Goal: Transaction & Acquisition: Purchase product/service

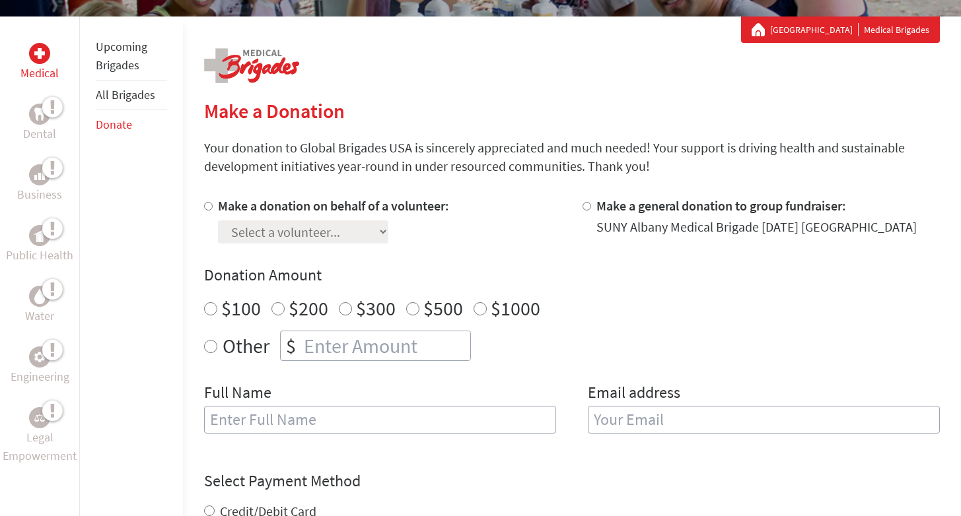
scroll to position [240, 0]
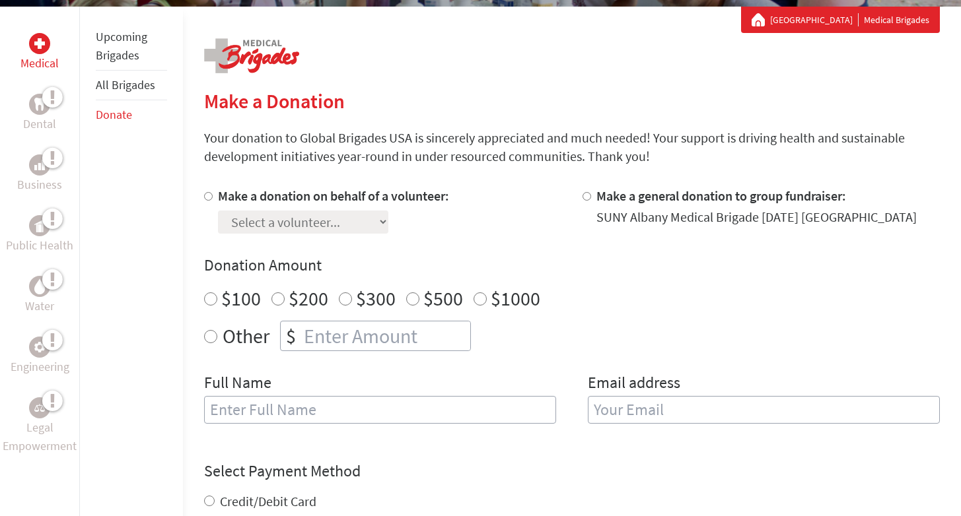
click at [209, 200] on input "Make a donation on behalf of a volunteer:" at bounding box center [208, 196] width 9 height 9
radio input "true"
select select "B58172EE-8509-11EF-BF8B-42010A8A0043"
click at [211, 297] on input "$100" at bounding box center [210, 299] width 13 height 13
radio input "true"
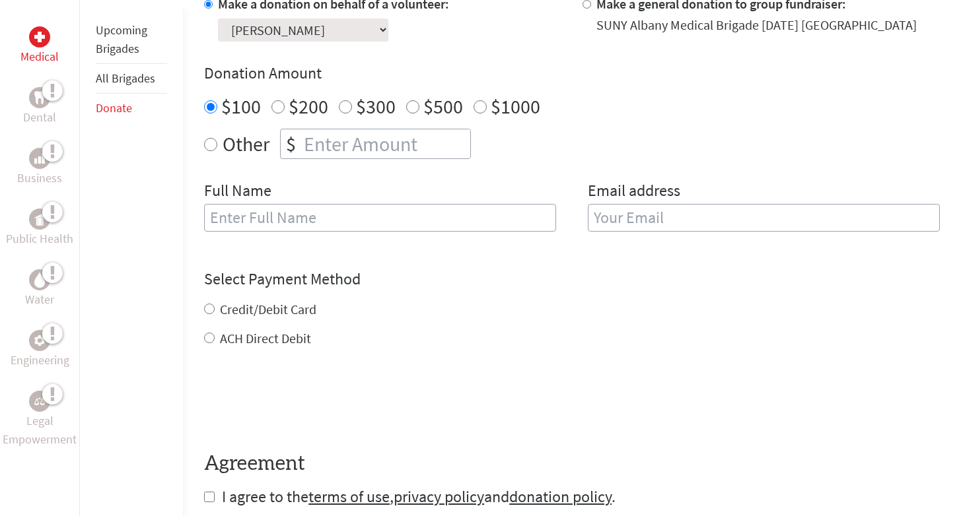
scroll to position [433, 0]
type input "[PERSON_NAME]"
type input "[EMAIL_ADDRESS][DOMAIN_NAME]"
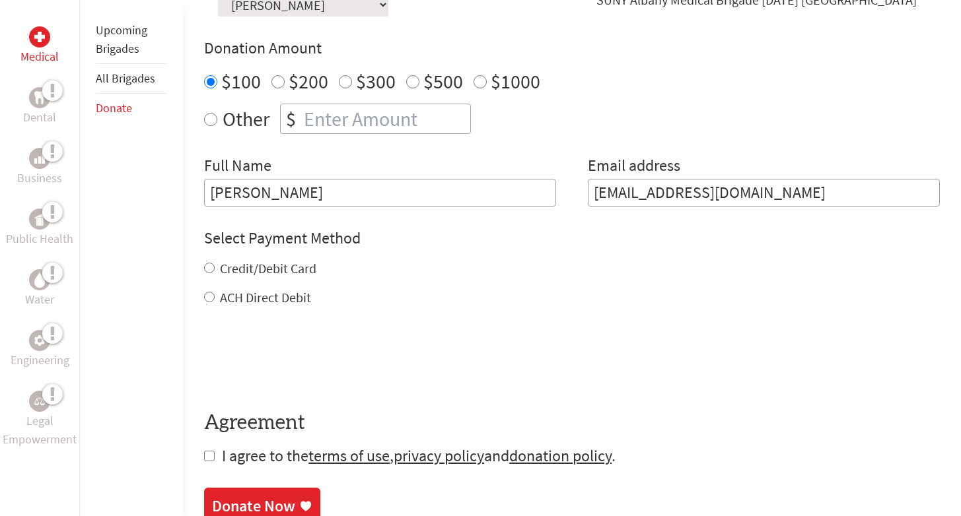
scroll to position [483, 0]
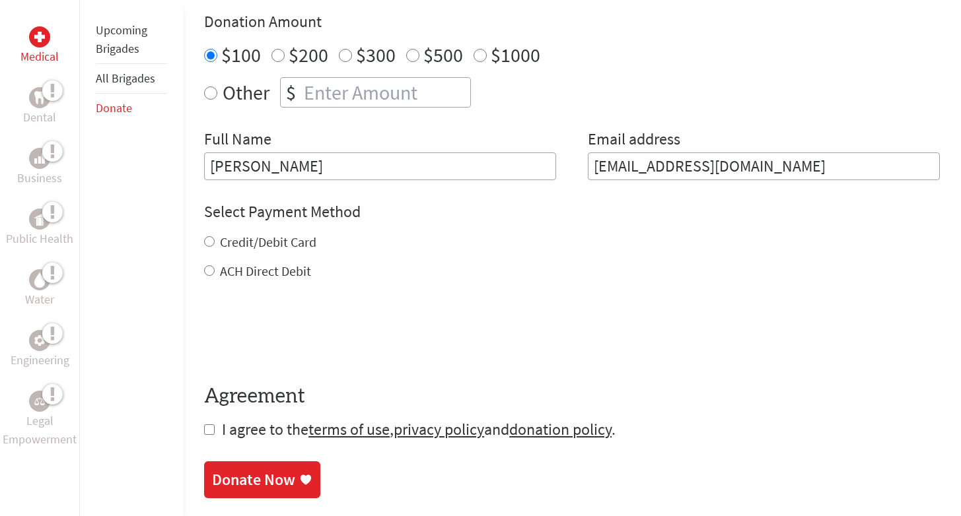
click at [211, 242] on input "Credit/Debit Card" at bounding box center [209, 241] width 11 height 11
radio input "true"
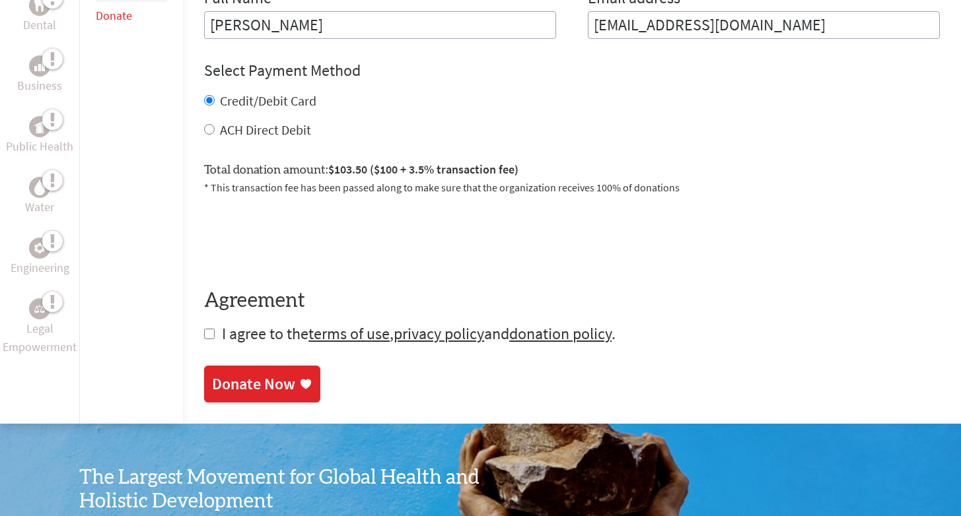
scroll to position [633, 0]
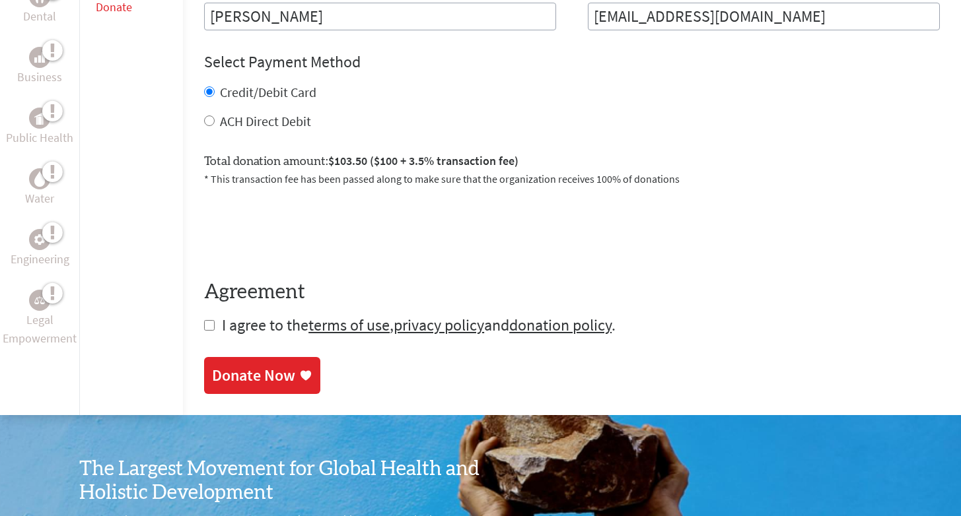
click at [210, 325] on input "checkbox" at bounding box center [209, 325] width 11 height 11
checkbox input "true"
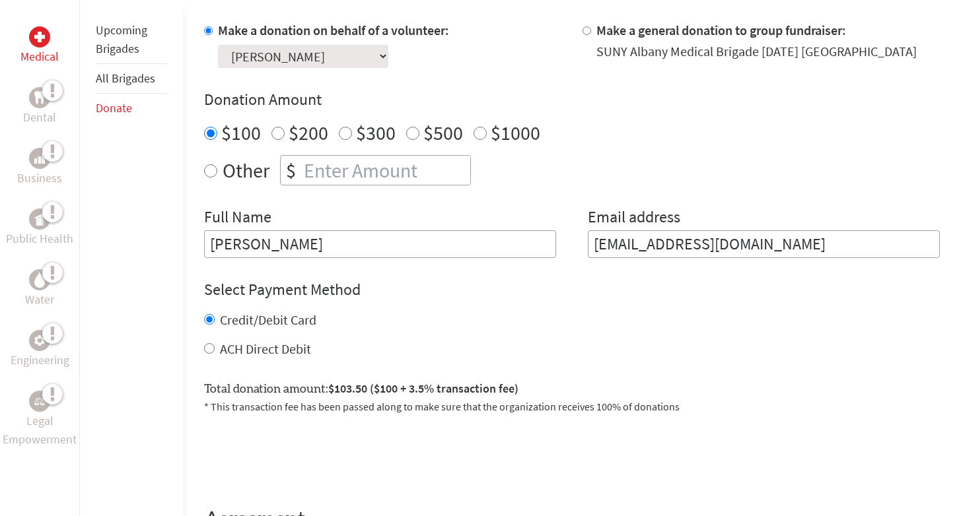
scroll to position [833, 0]
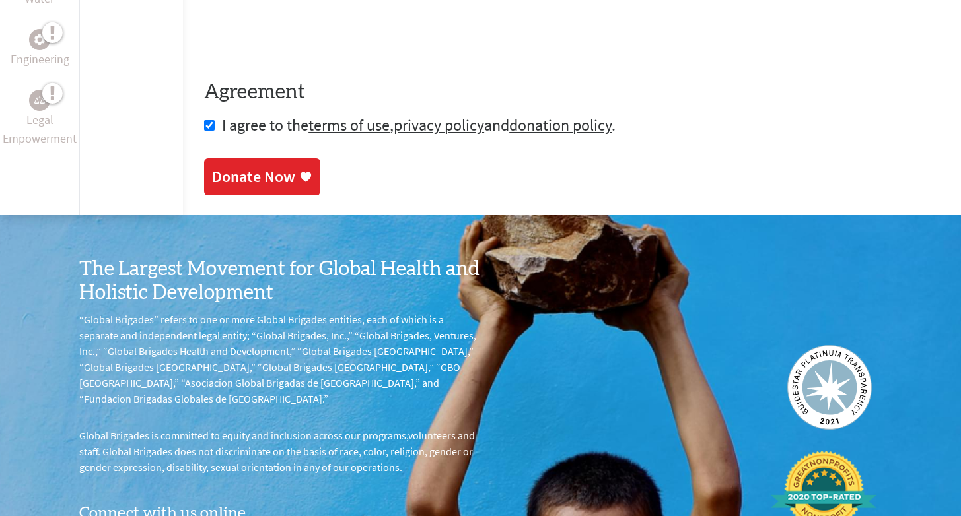
click at [286, 172] on div "Donate Now" at bounding box center [253, 176] width 83 height 21
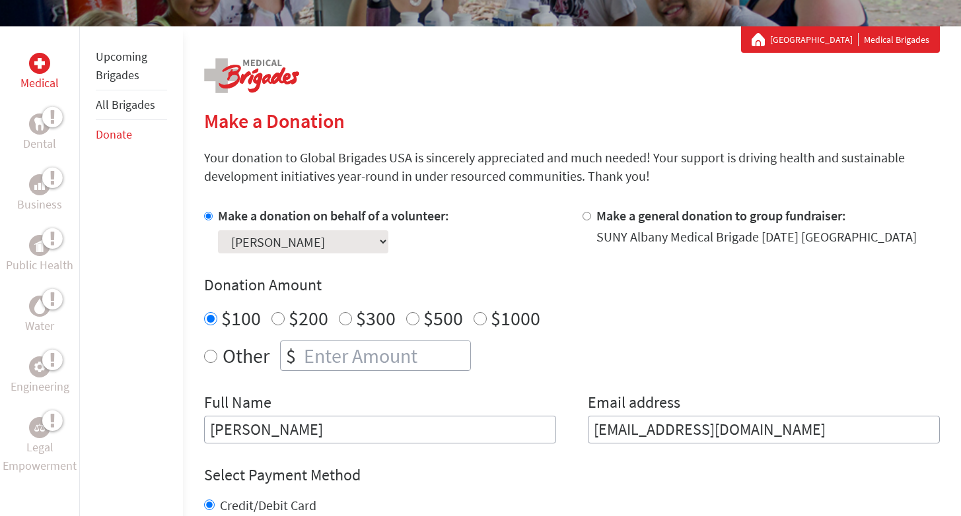
scroll to position [279, 0]
